Goal: Navigation & Orientation: Understand site structure

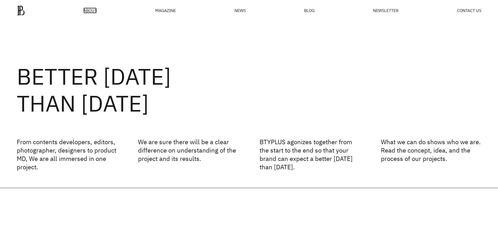
click at [89, 8] on span "ABOUT" at bounding box center [89, 10] width 13 height 4
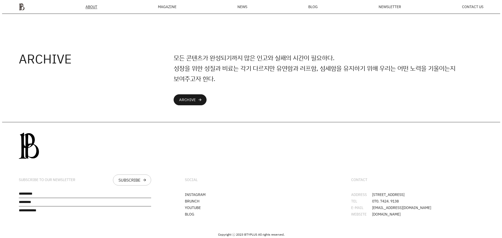
scroll to position [1372, 0]
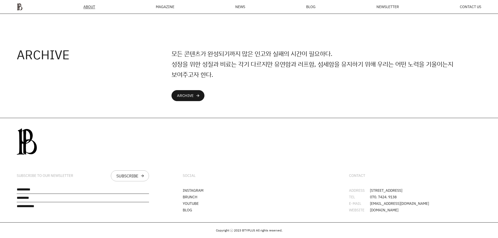
click at [161, 6] on div "MAGAZINE" at bounding box center [165, 7] width 19 height 4
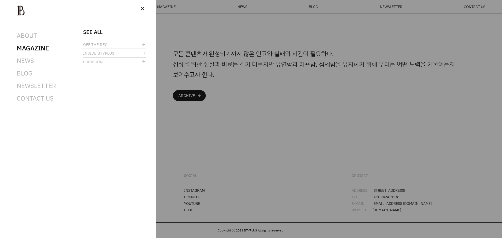
click at [407, 39] on div at bounding box center [251, 119] width 502 height 238
click at [420, 38] on div at bounding box center [251, 119] width 502 height 238
click at [231, 18] on div at bounding box center [251, 119] width 502 height 238
click at [142, 10] on span "close" at bounding box center [142, 8] width 6 height 6
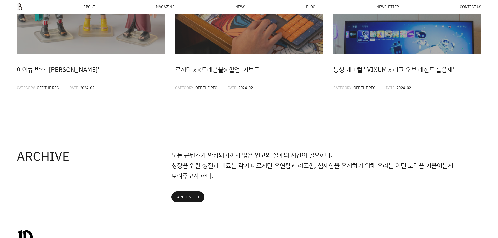
drag, startPoint x: 324, startPoint y: 140, endPoint x: 325, endPoint y: 105, distance: 35.3
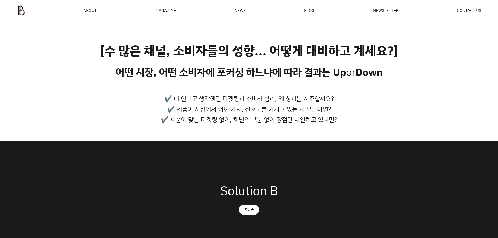
drag, startPoint x: 329, startPoint y: 139, endPoint x: 334, endPoint y: 54, distance: 86.0
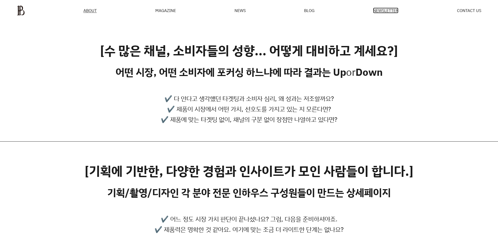
click at [389, 13] on span "NEWSLETTER" at bounding box center [385, 10] width 25 height 4
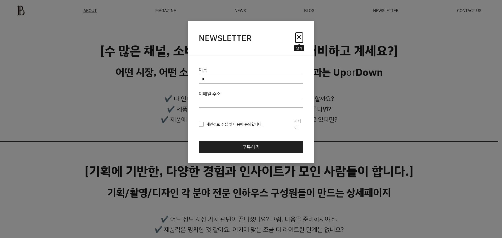
click at [297, 37] on span "close" at bounding box center [299, 37] width 8 height 8
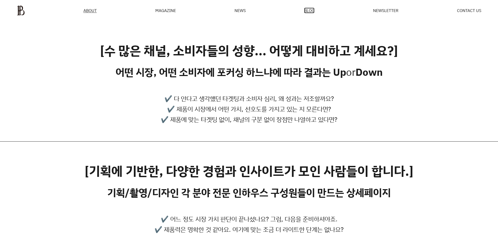
click at [311, 11] on span "BLOG" at bounding box center [309, 10] width 10 height 4
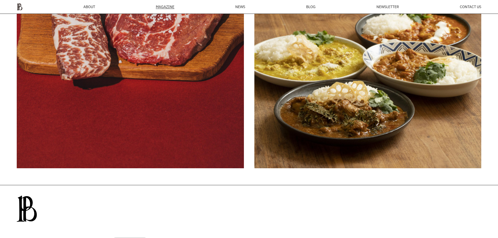
scroll to position [2307, 0]
